Goal: Task Accomplishment & Management: Manage account settings

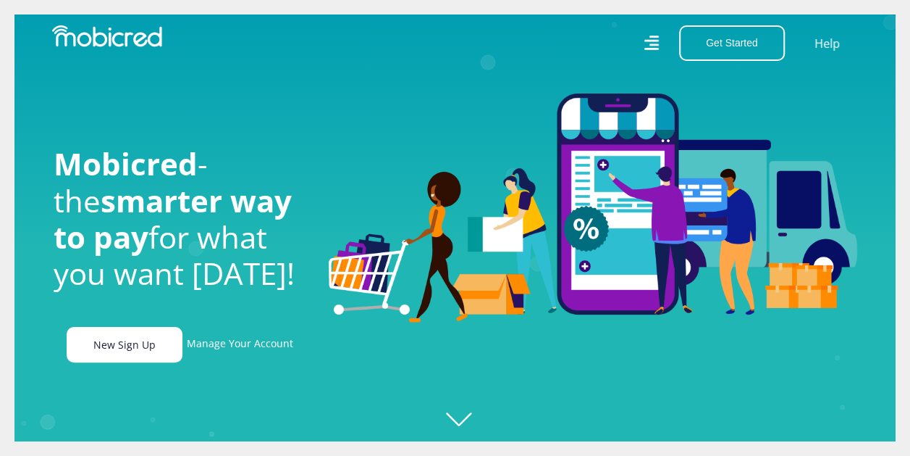
scroll to position [0, 2477]
click at [139, 343] on link "New Sign Up" at bounding box center [125, 344] width 116 height 35
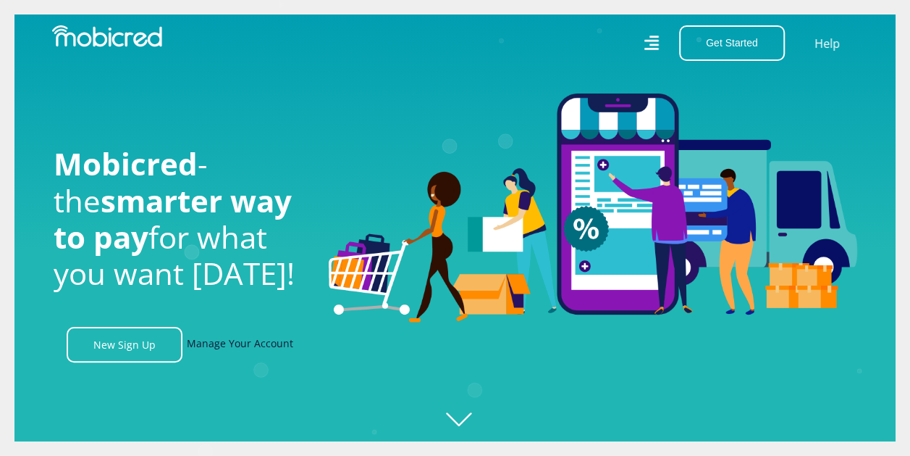
click at [251, 351] on link "Manage Your Account" at bounding box center [240, 344] width 106 height 35
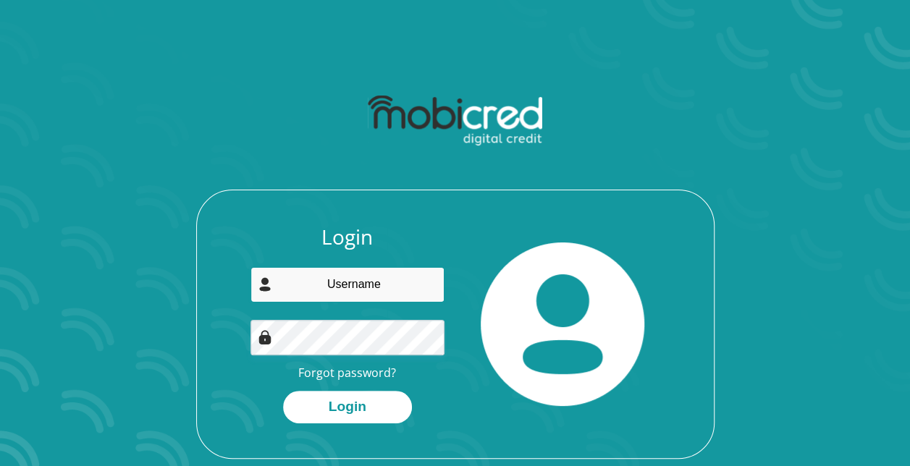
type input "[EMAIL_ADDRESS][DOMAIN_NAME]"
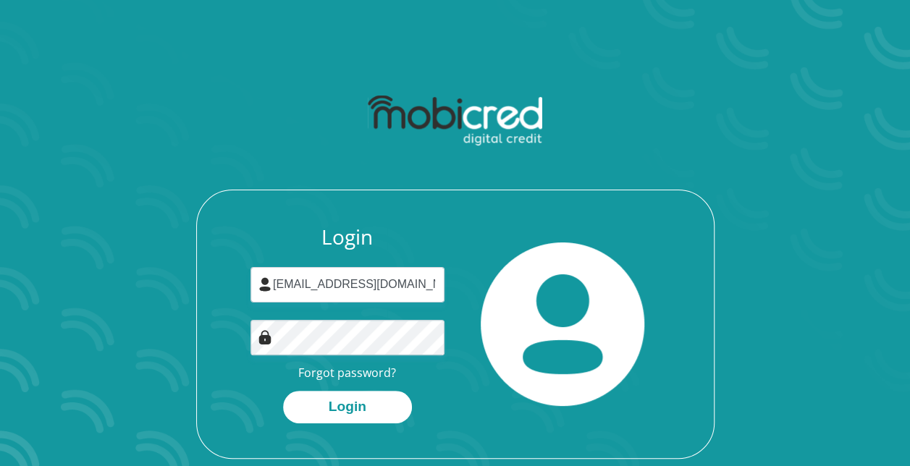
click at [349, 425] on div "Login [EMAIL_ADDRESS][DOMAIN_NAME] Forgot password? Login" at bounding box center [455, 341] width 517 height 233
click at [348, 411] on button "Login" at bounding box center [347, 407] width 129 height 33
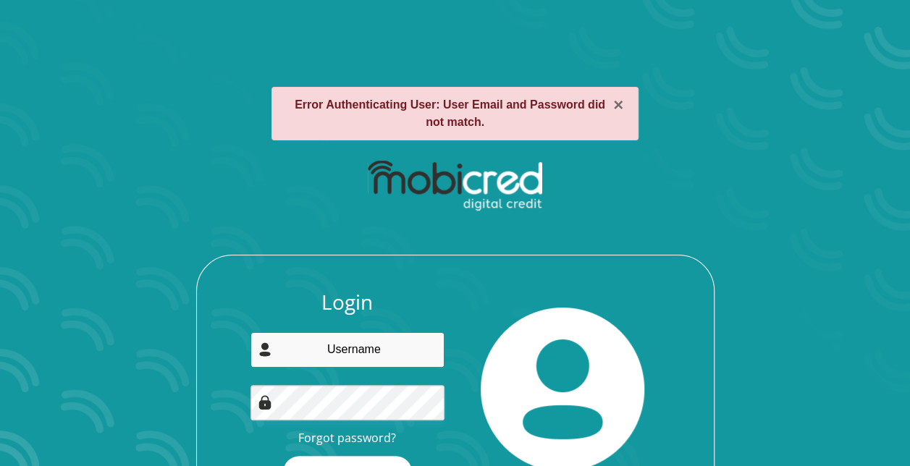
type input "[EMAIL_ADDRESS][DOMAIN_NAME]"
